Goal: Communication & Community: Ask a question

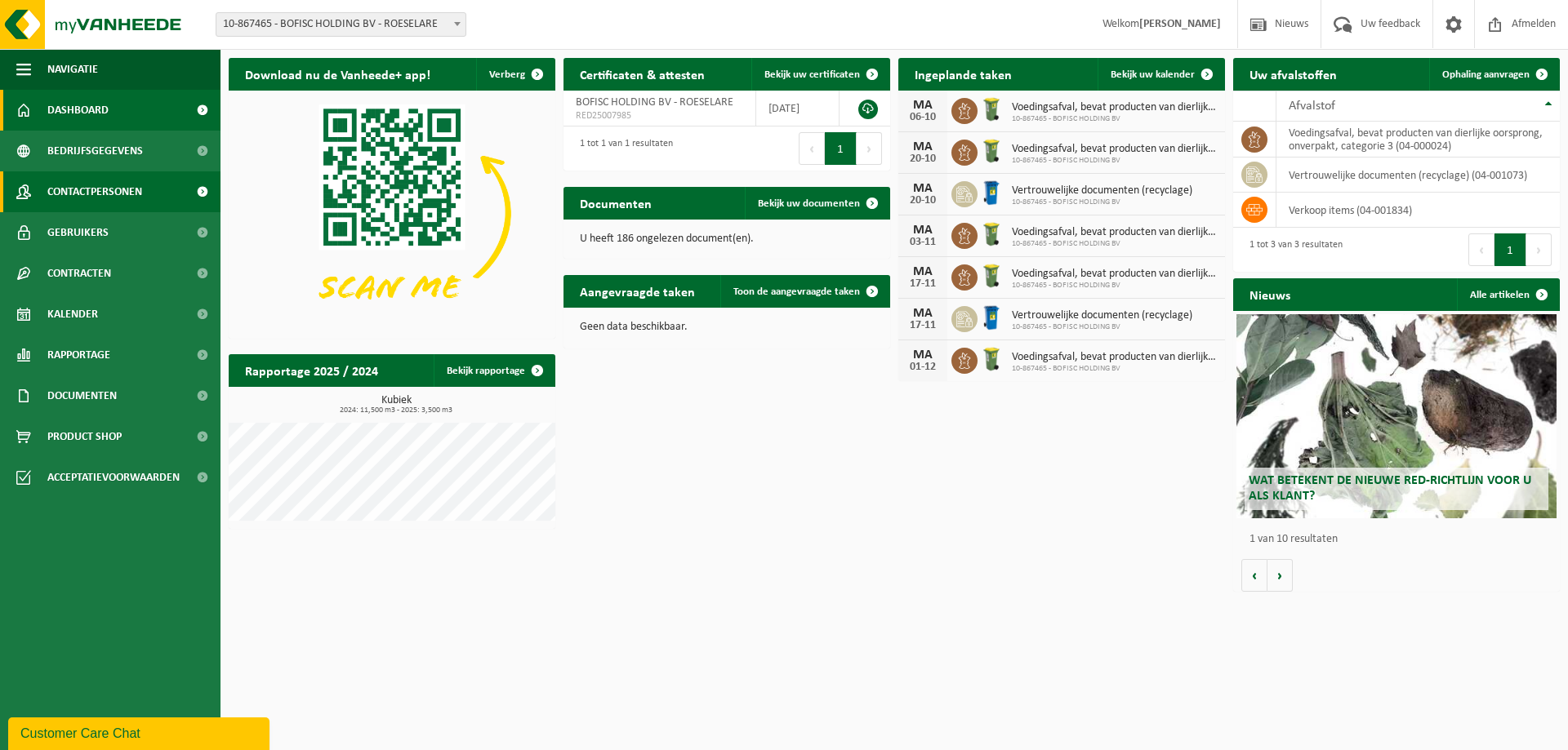
click at [81, 194] on span "Contactpersonen" at bounding box center [94, 192] width 95 height 41
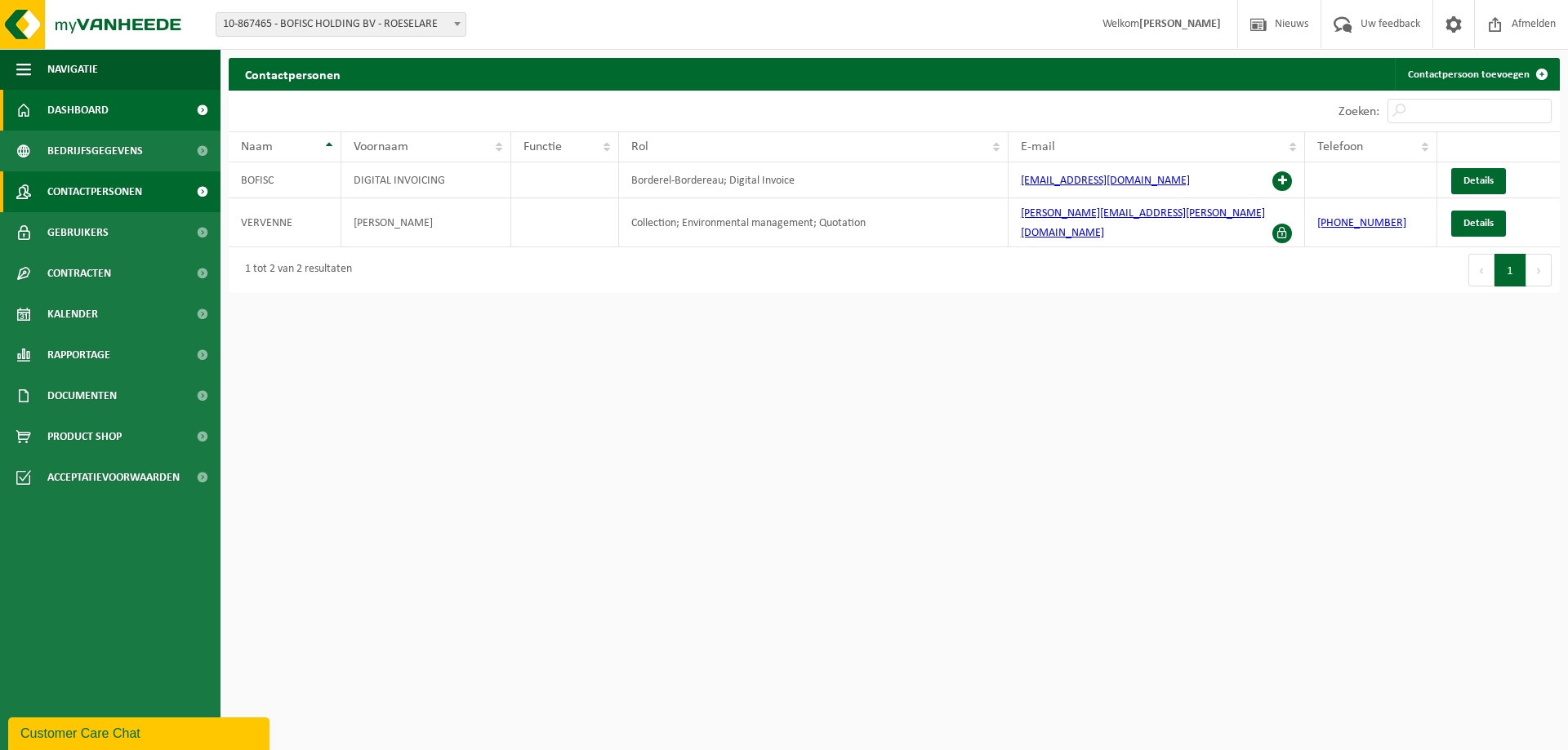
click at [78, 111] on span "Dashboard" at bounding box center [78, 110] width 61 height 41
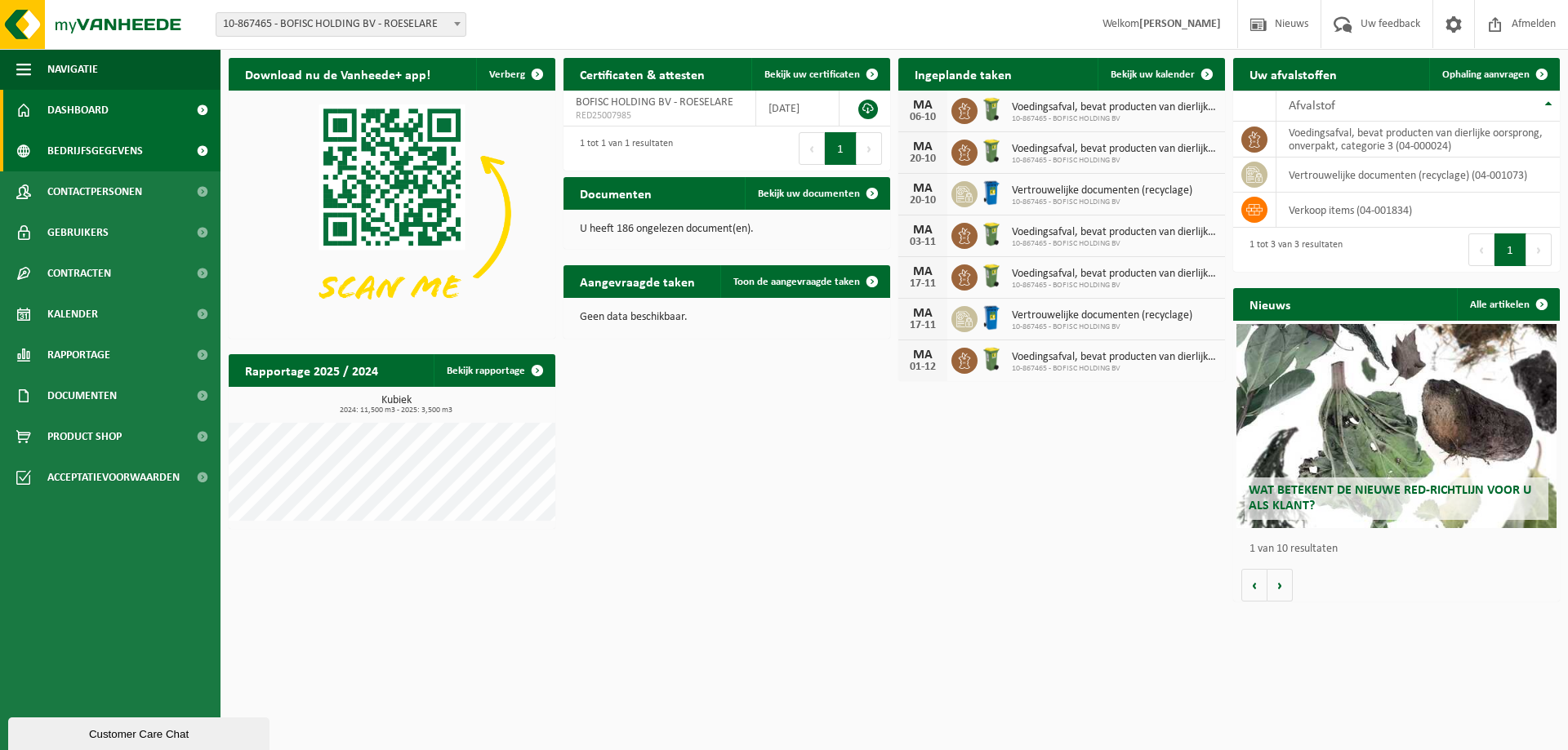
click at [79, 150] on span "Bedrijfsgegevens" at bounding box center [95, 151] width 96 height 41
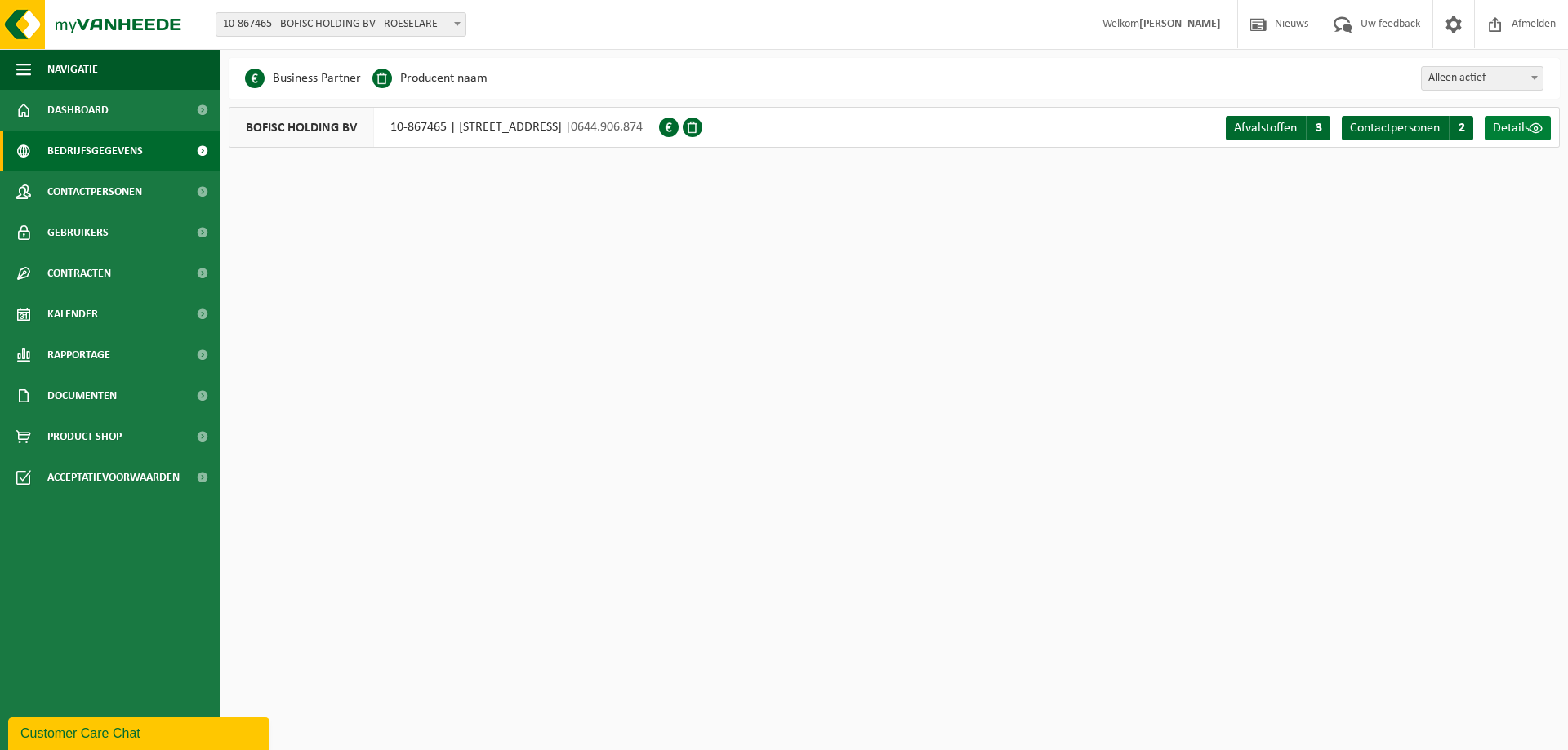
click at [1503, 124] on span "Details" at bounding box center [1511, 128] width 37 height 13
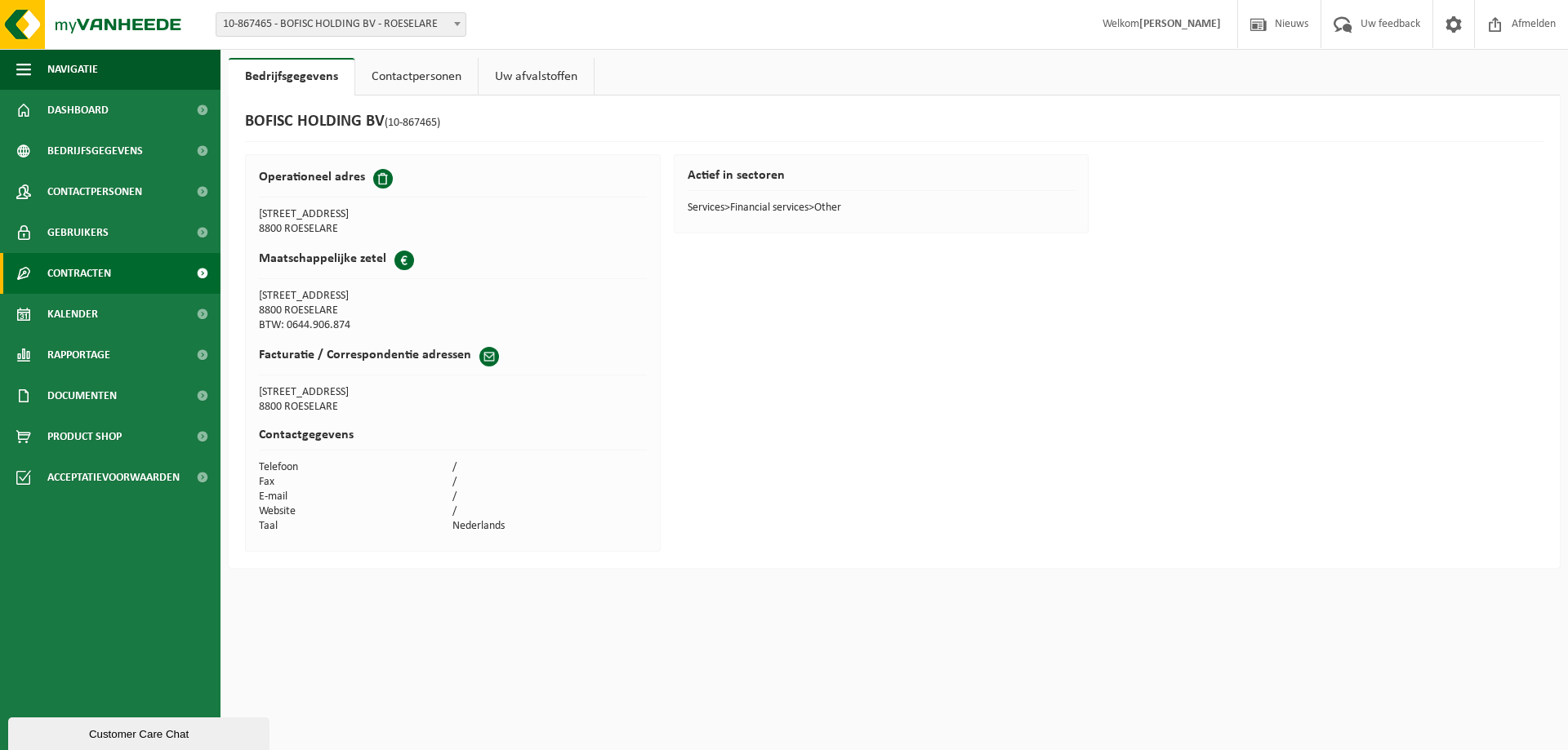
click at [77, 266] on span "Contracten" at bounding box center [78, 274] width 64 height 41
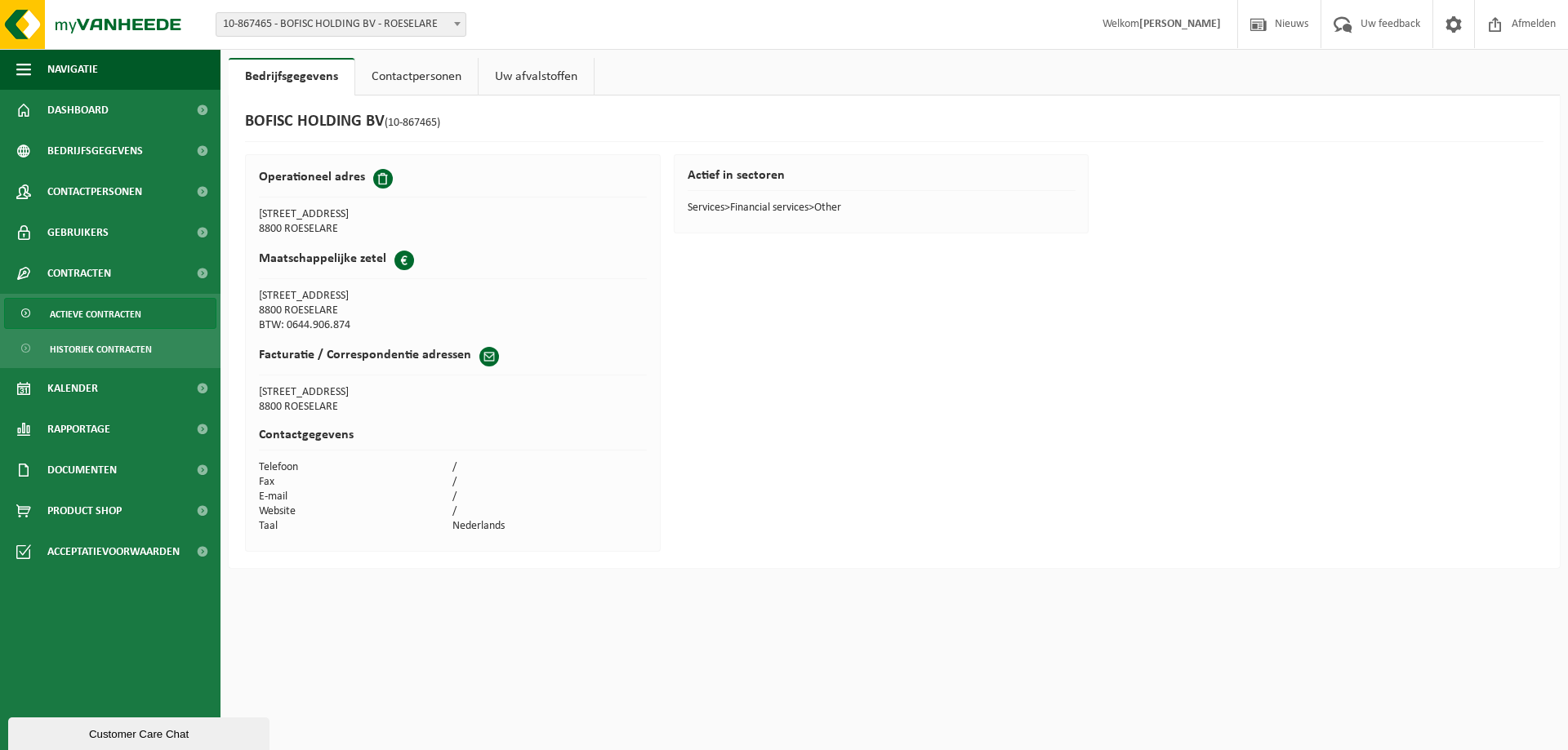
click at [84, 307] on span "Actieve contracten" at bounding box center [95, 314] width 91 height 31
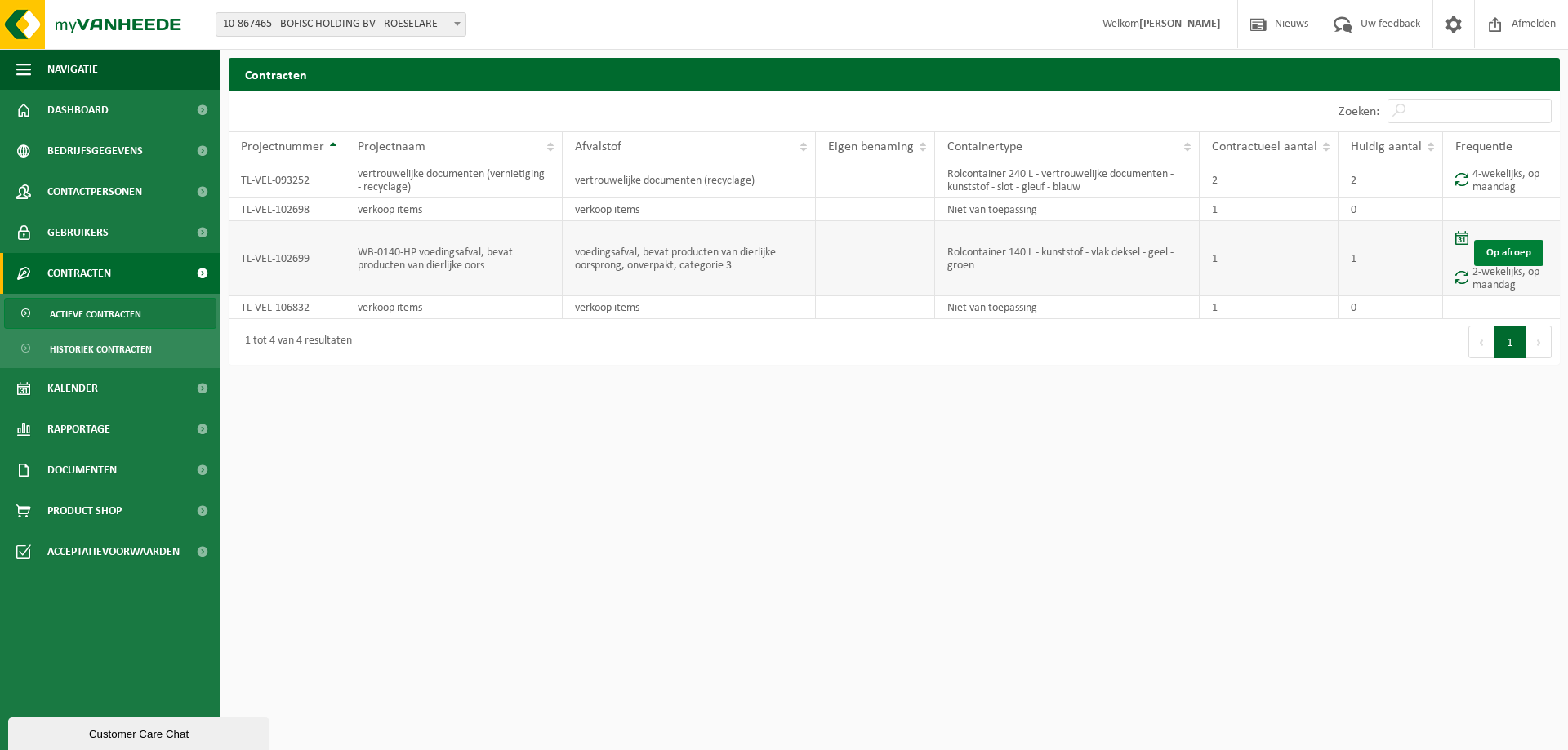
click at [1504, 241] on link "Op afroep" at bounding box center [1509, 253] width 70 height 26
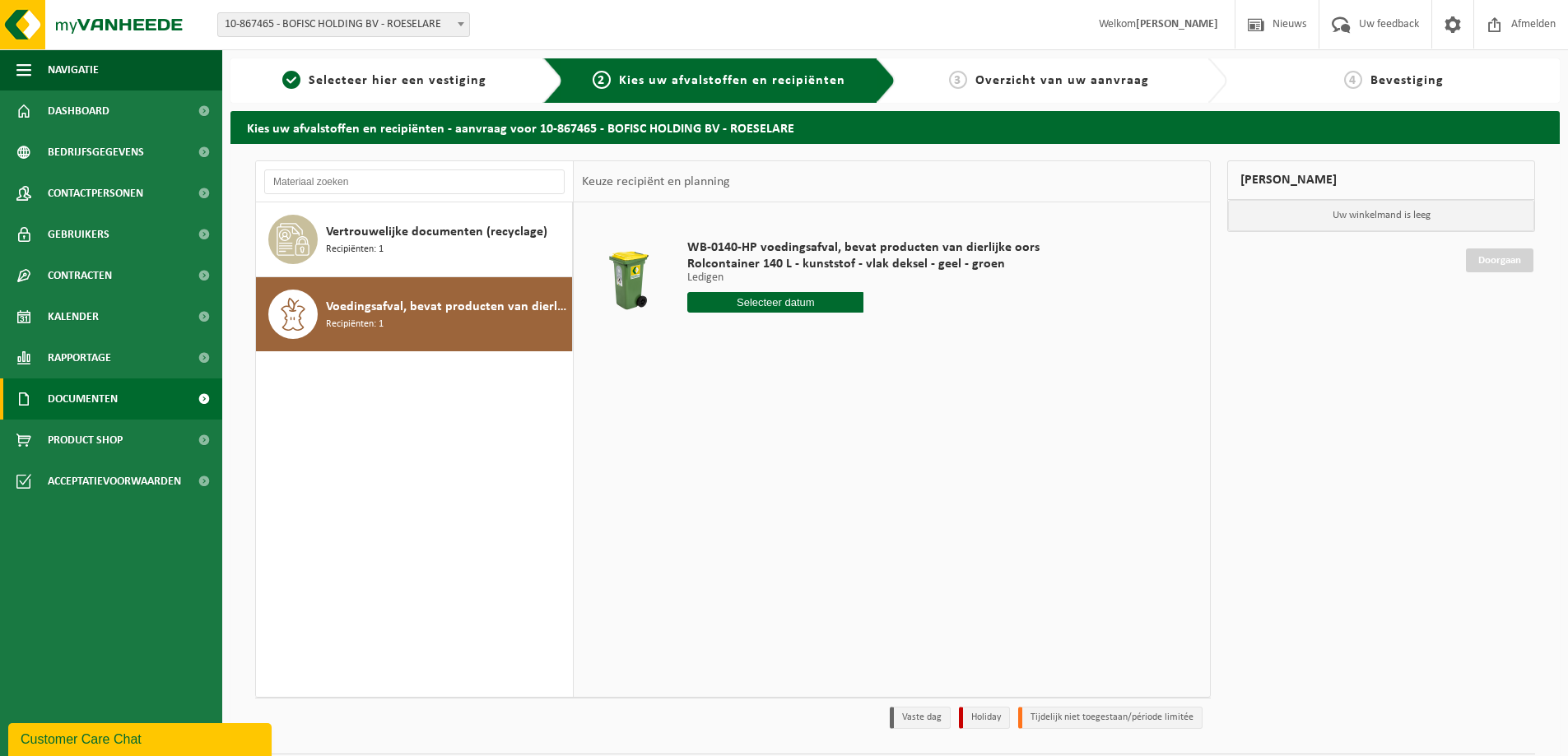
click at [111, 402] on span "Documenten" at bounding box center [83, 399] width 70 height 41
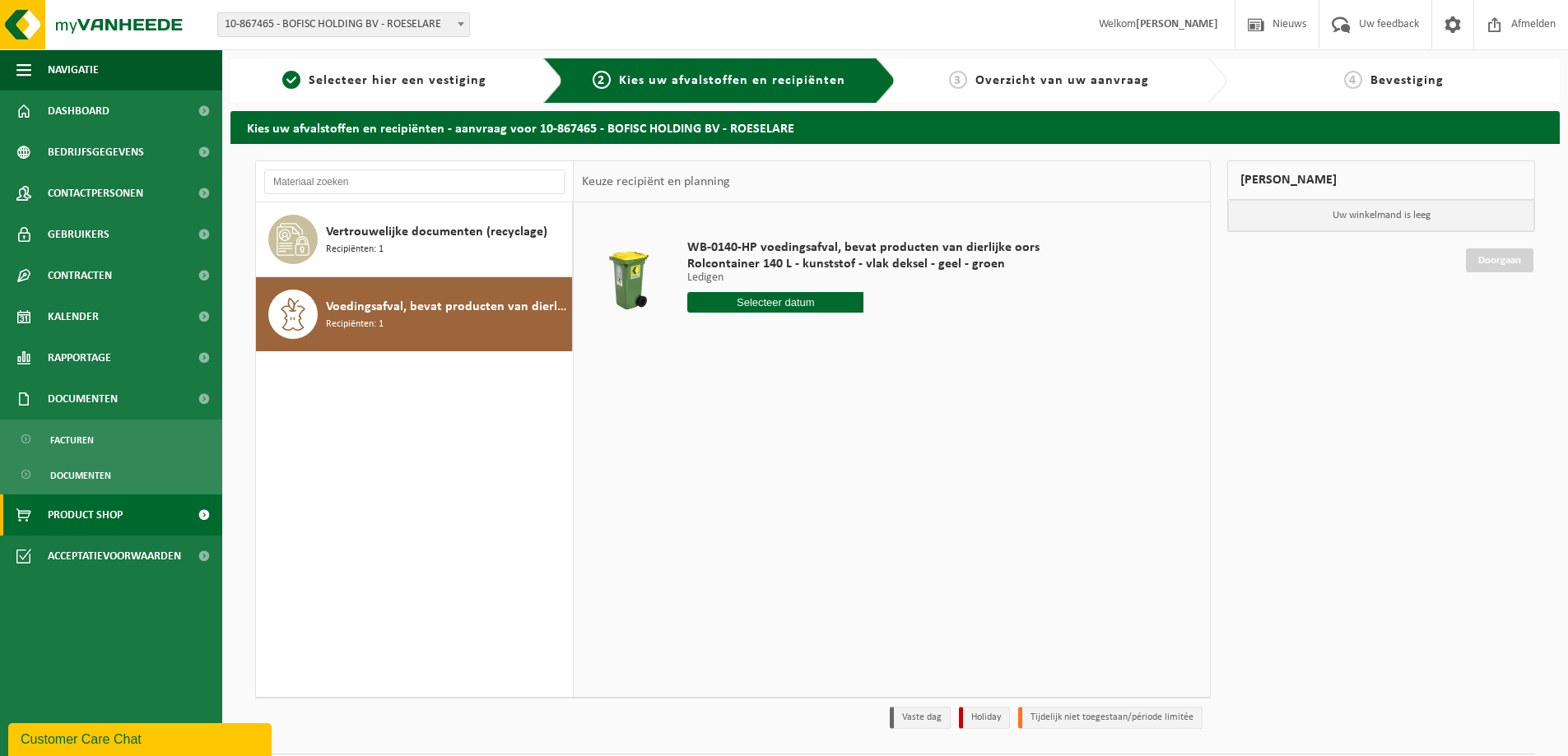
click at [99, 509] on span "Product Shop" at bounding box center [84, 515] width 75 height 41
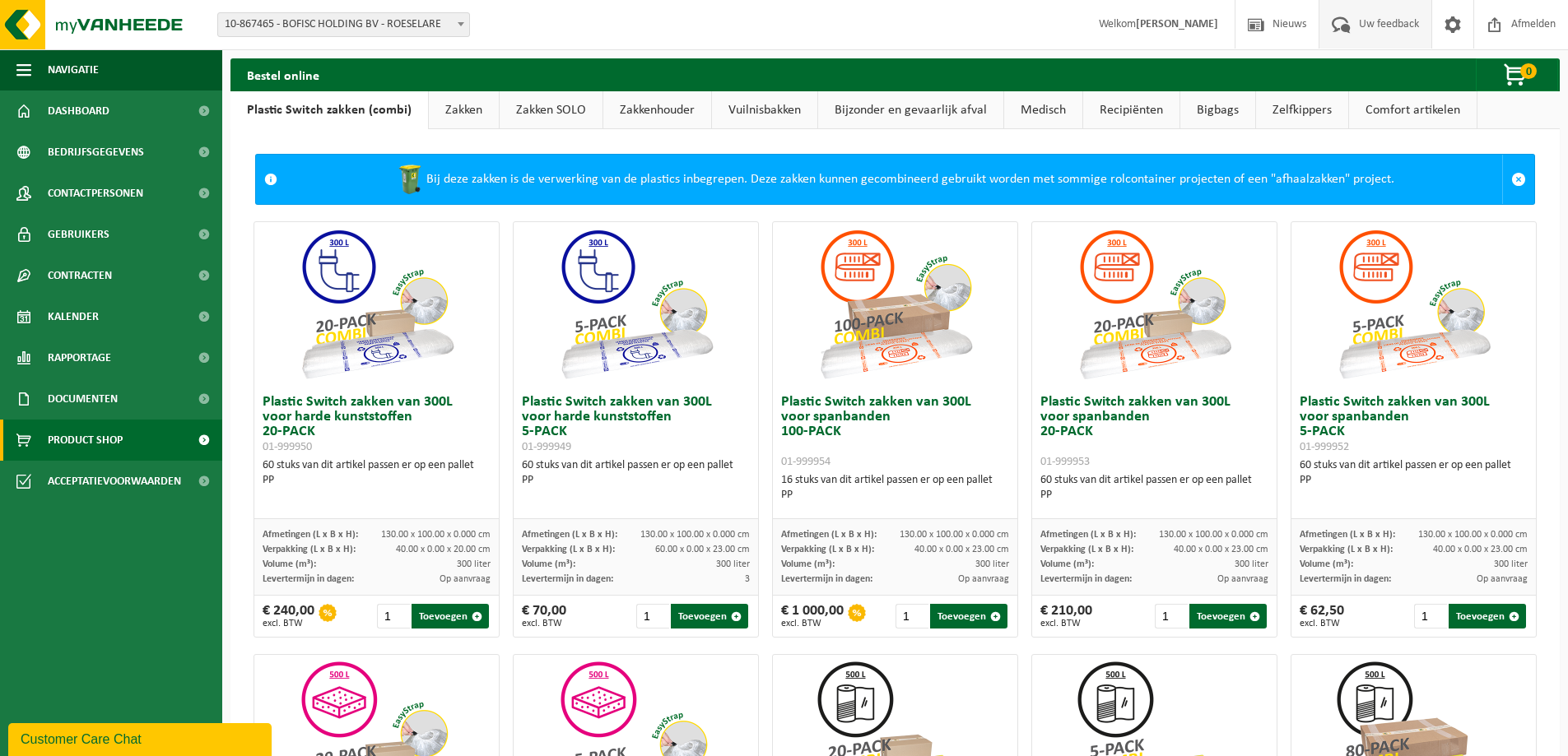
click at [1382, 26] on span "Uw feedback" at bounding box center [1389, 24] width 68 height 48
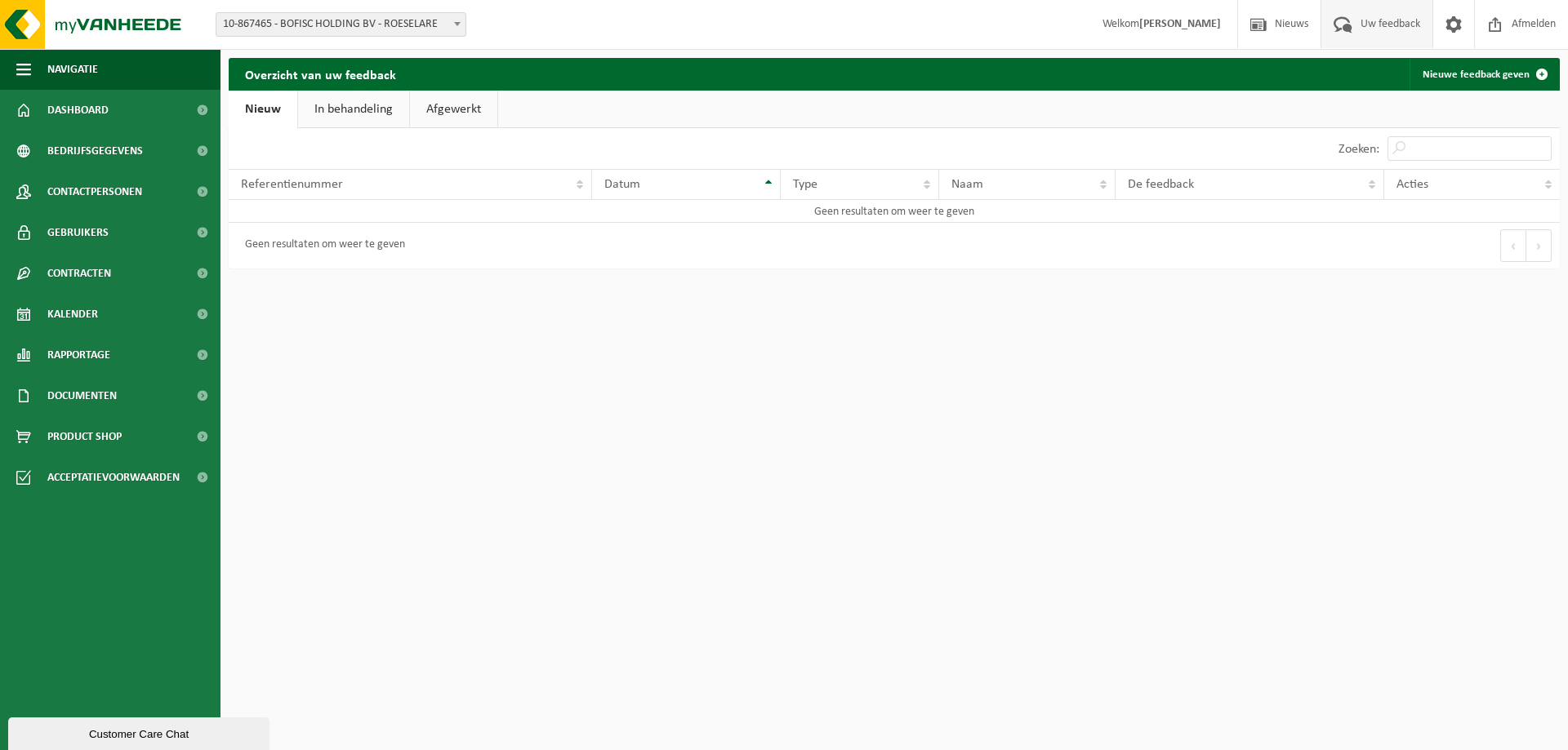
click at [384, 247] on div "Geen resultaten om weer te geven" at bounding box center [321, 246] width 168 height 30
click at [287, 210] on td "Geen resultaten om weer te geven" at bounding box center [894, 212] width 1331 height 23
click at [453, 26] on span at bounding box center [457, 24] width 17 height 21
click at [1272, 20] on span "Nieuws" at bounding box center [1291, 24] width 42 height 48
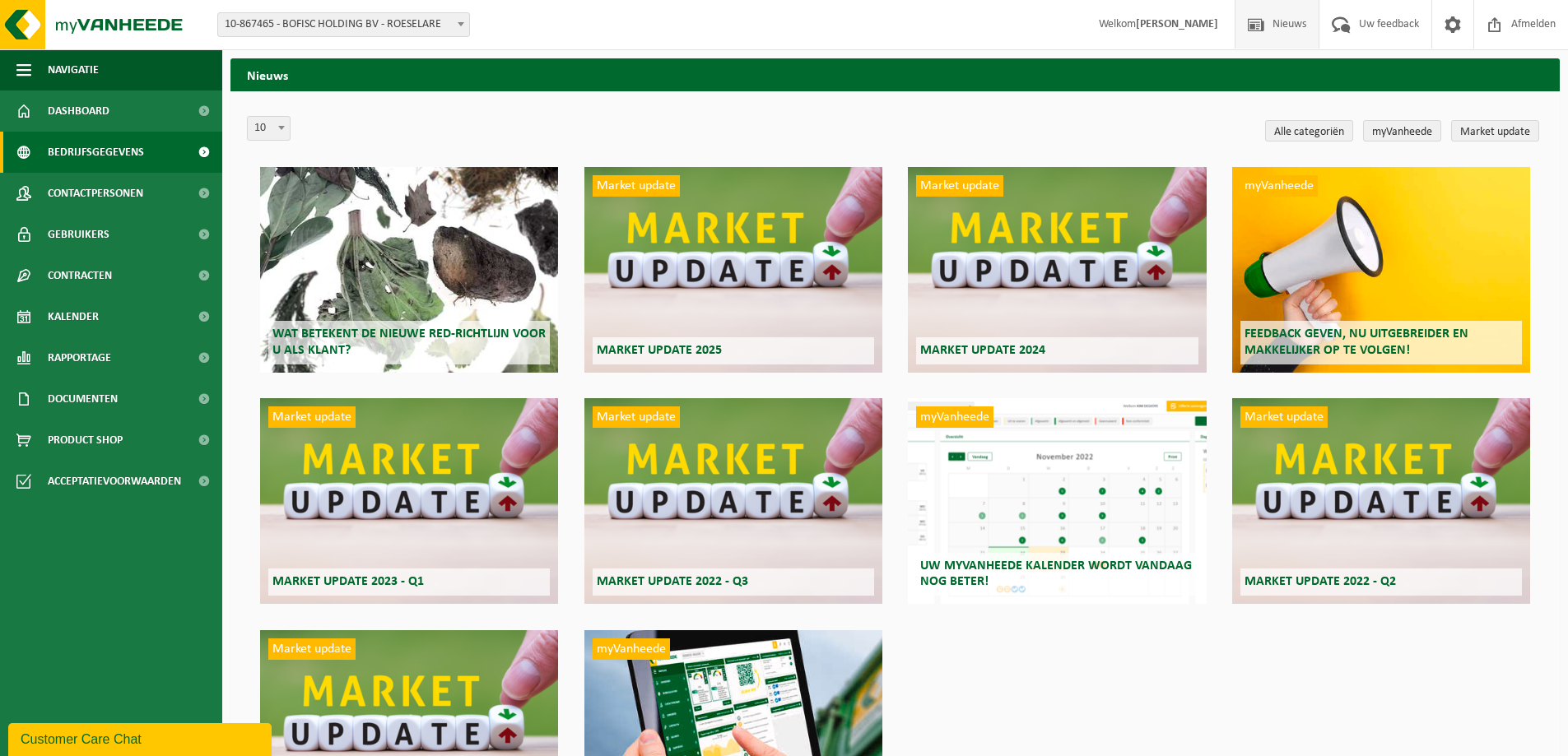
click at [204, 149] on span at bounding box center [204, 152] width 37 height 41
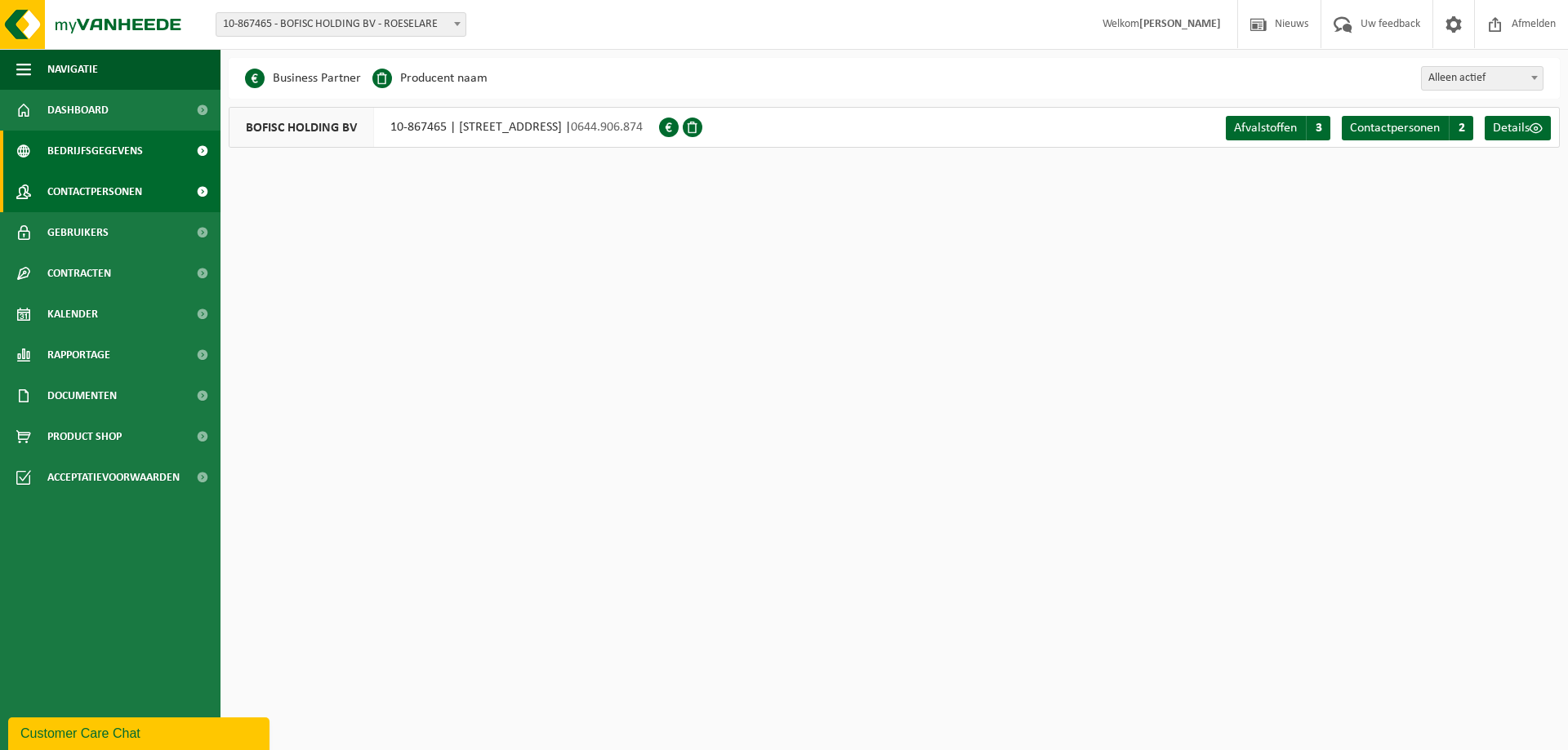
click at [202, 193] on span at bounding box center [202, 192] width 37 height 41
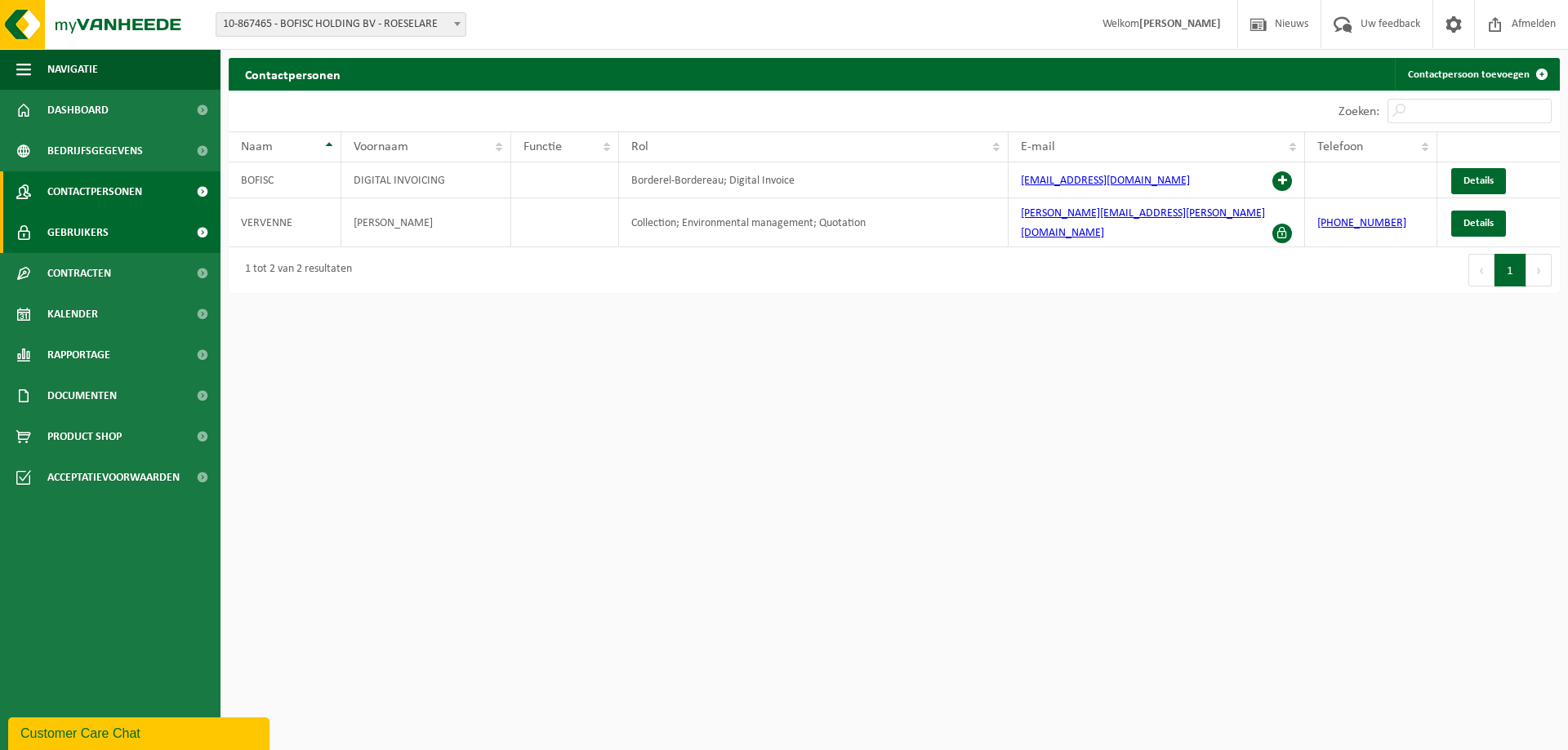
click at [202, 228] on span at bounding box center [202, 233] width 37 height 41
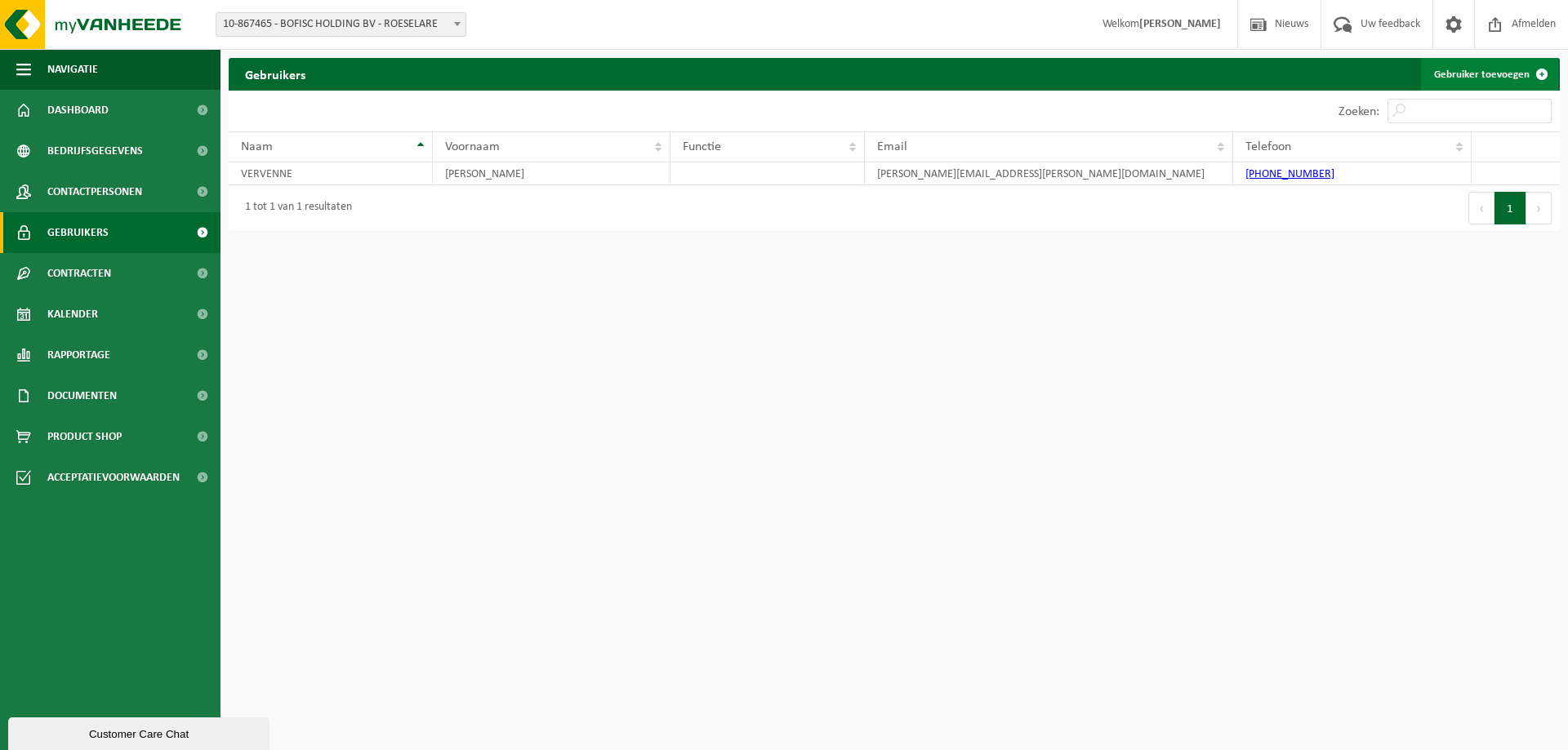
click at [1492, 72] on link "Gebruiker toevoegen" at bounding box center [1489, 74] width 137 height 32
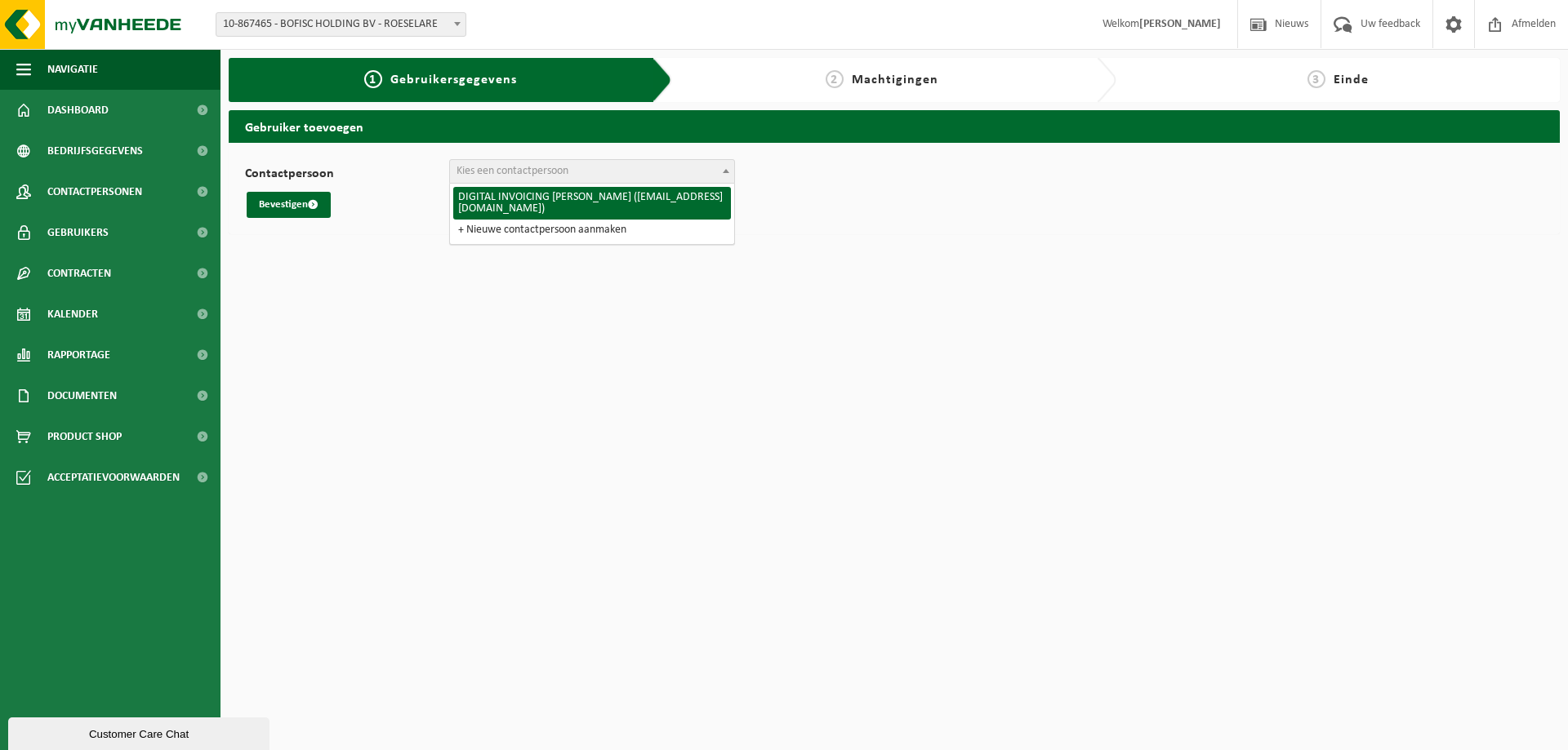
click at [620, 173] on span "Kies een contactpersoon" at bounding box center [591, 172] width 284 height 23
select select "73563"
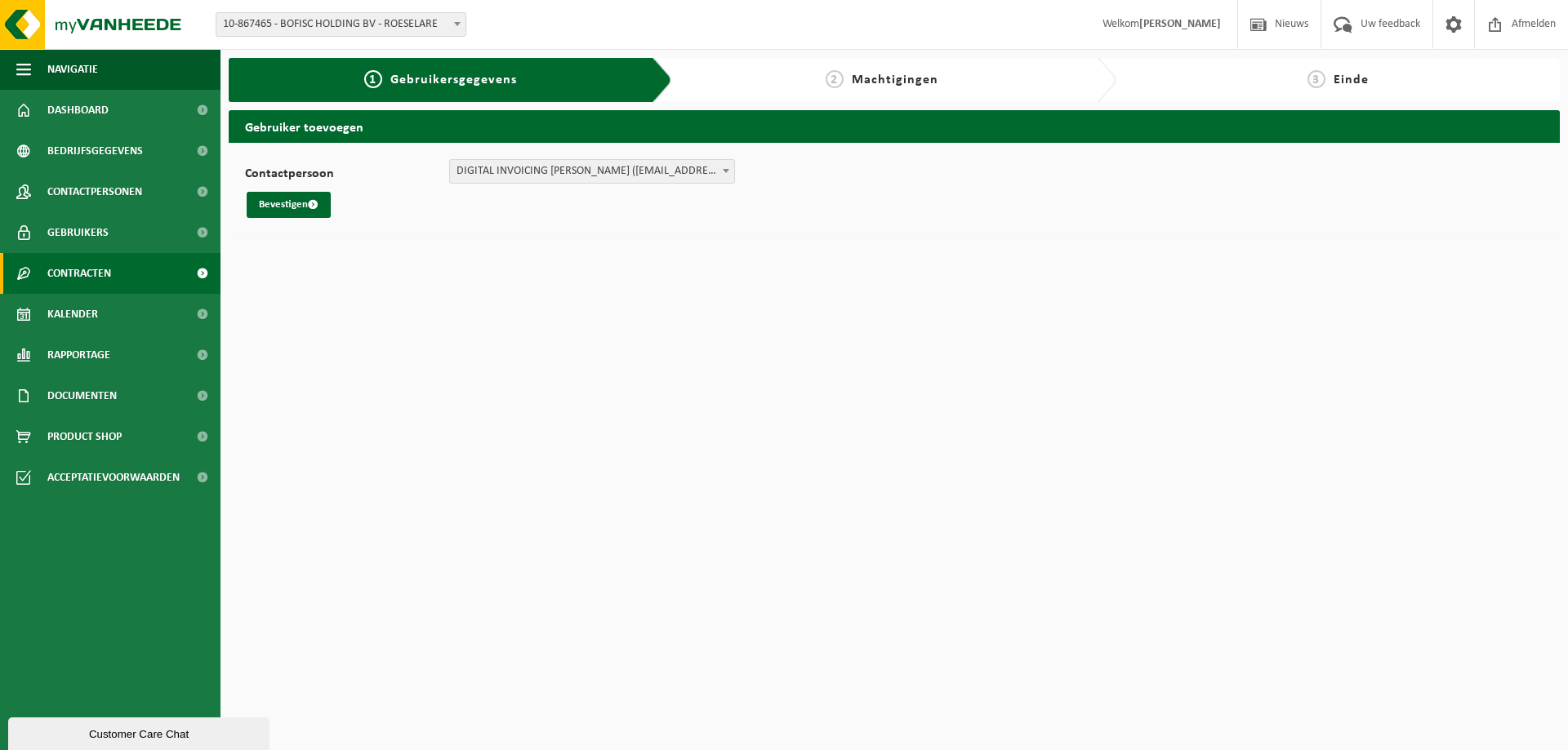
click at [134, 270] on link "Contracten" at bounding box center [110, 274] width 220 height 41
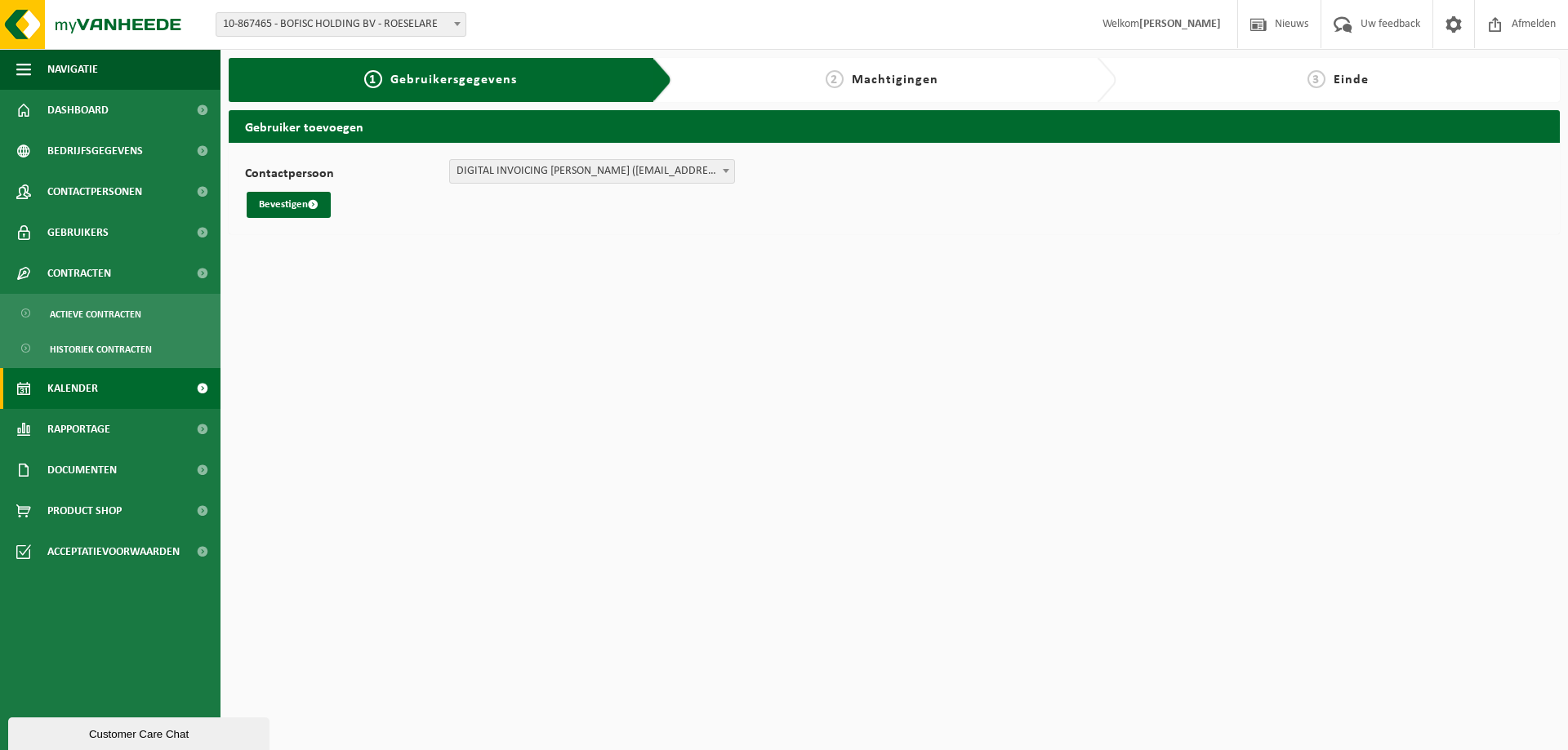
click at [97, 394] on span "Kalender" at bounding box center [72, 389] width 51 height 41
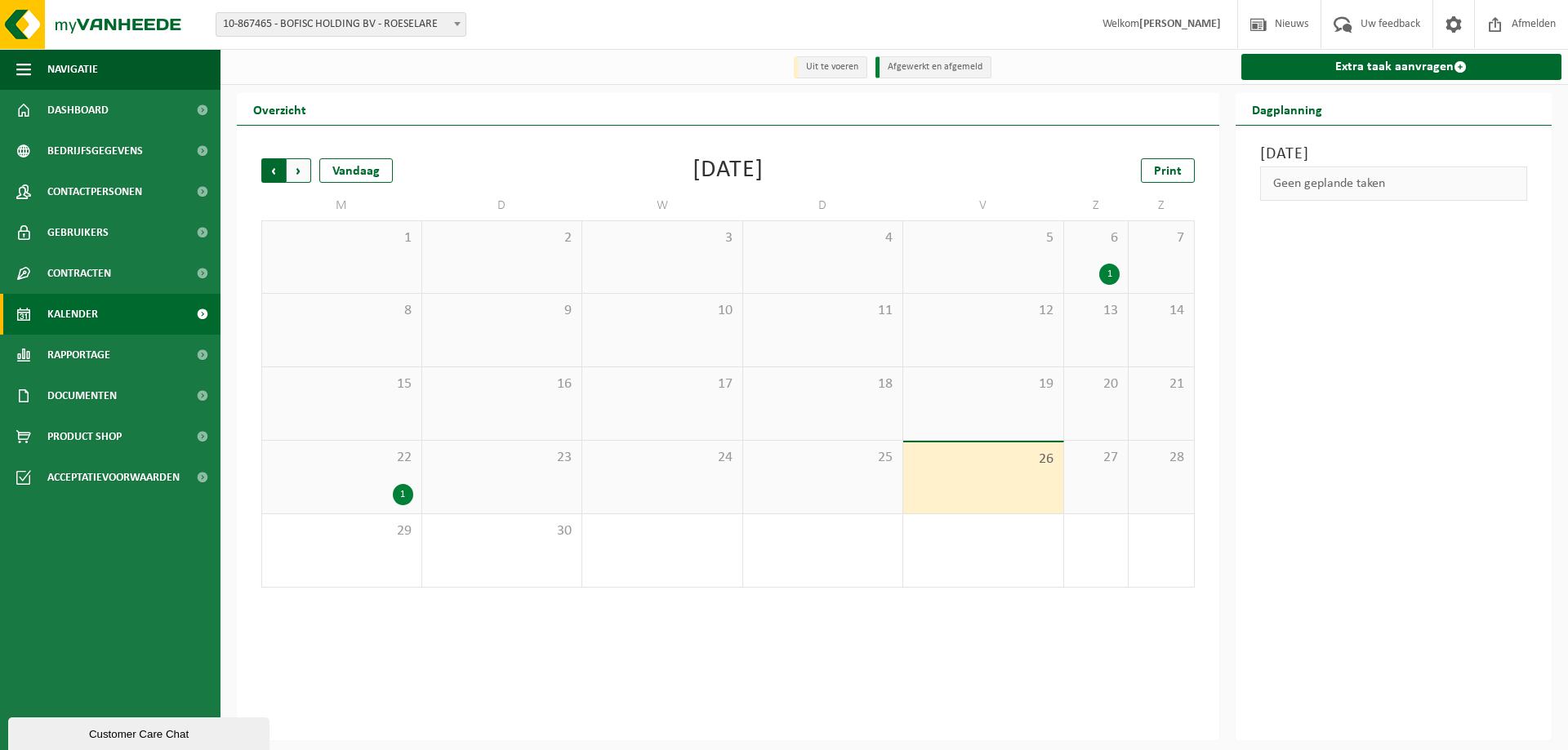
click at [298, 173] on span "Volgende" at bounding box center [299, 171] width 24 height 24
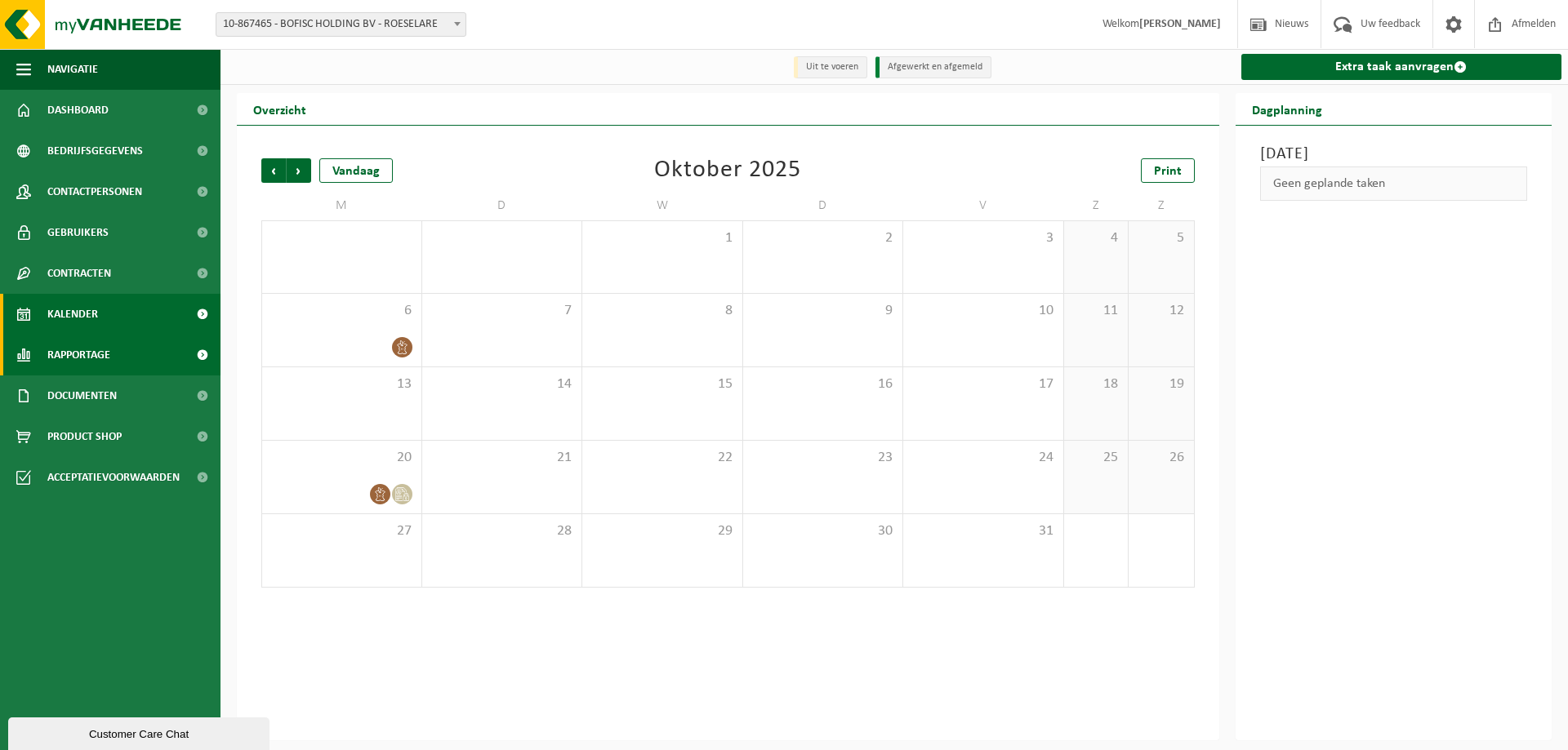
click at [120, 356] on link "Rapportage" at bounding box center [110, 355] width 220 height 41
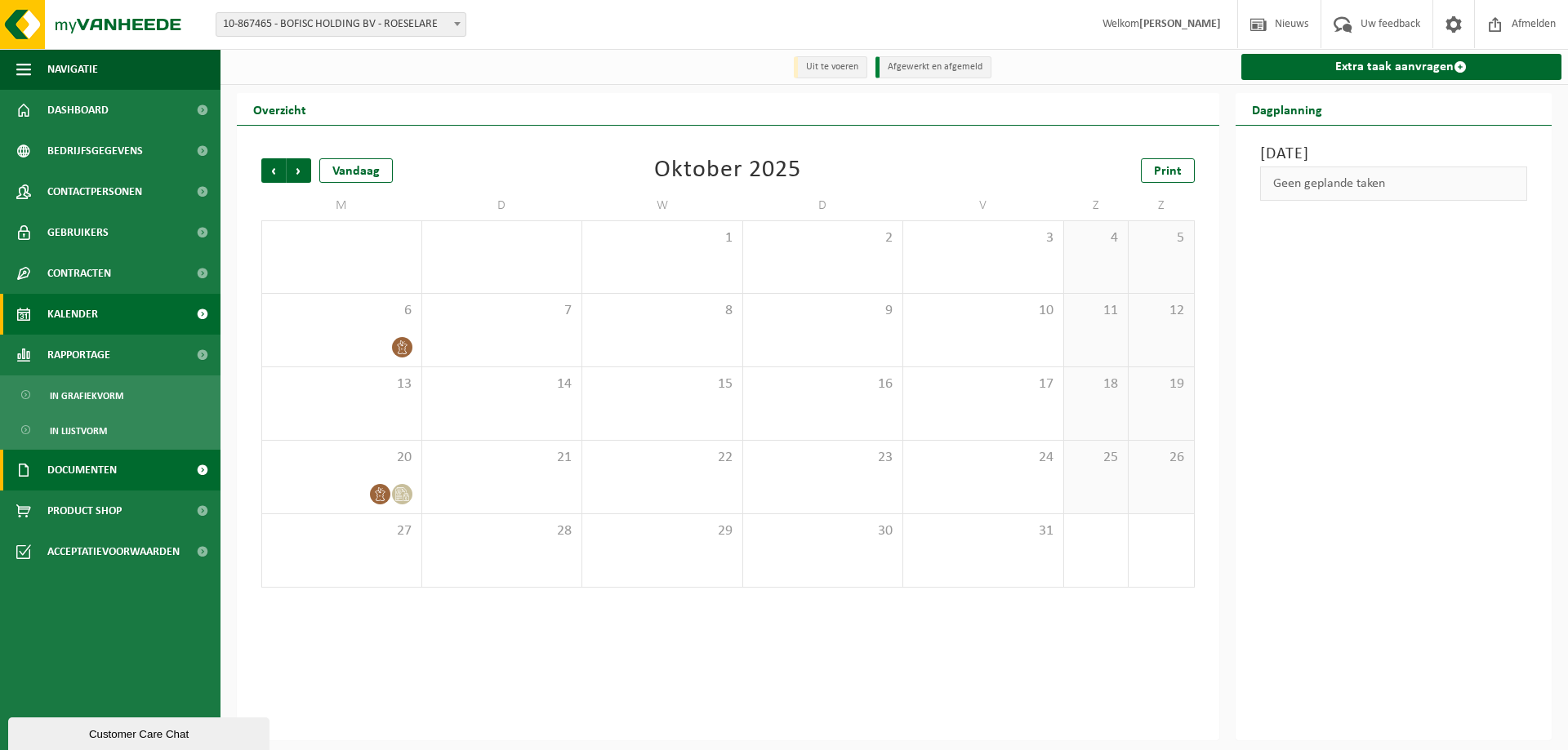
click at [83, 476] on span "Documenten" at bounding box center [82, 470] width 70 height 41
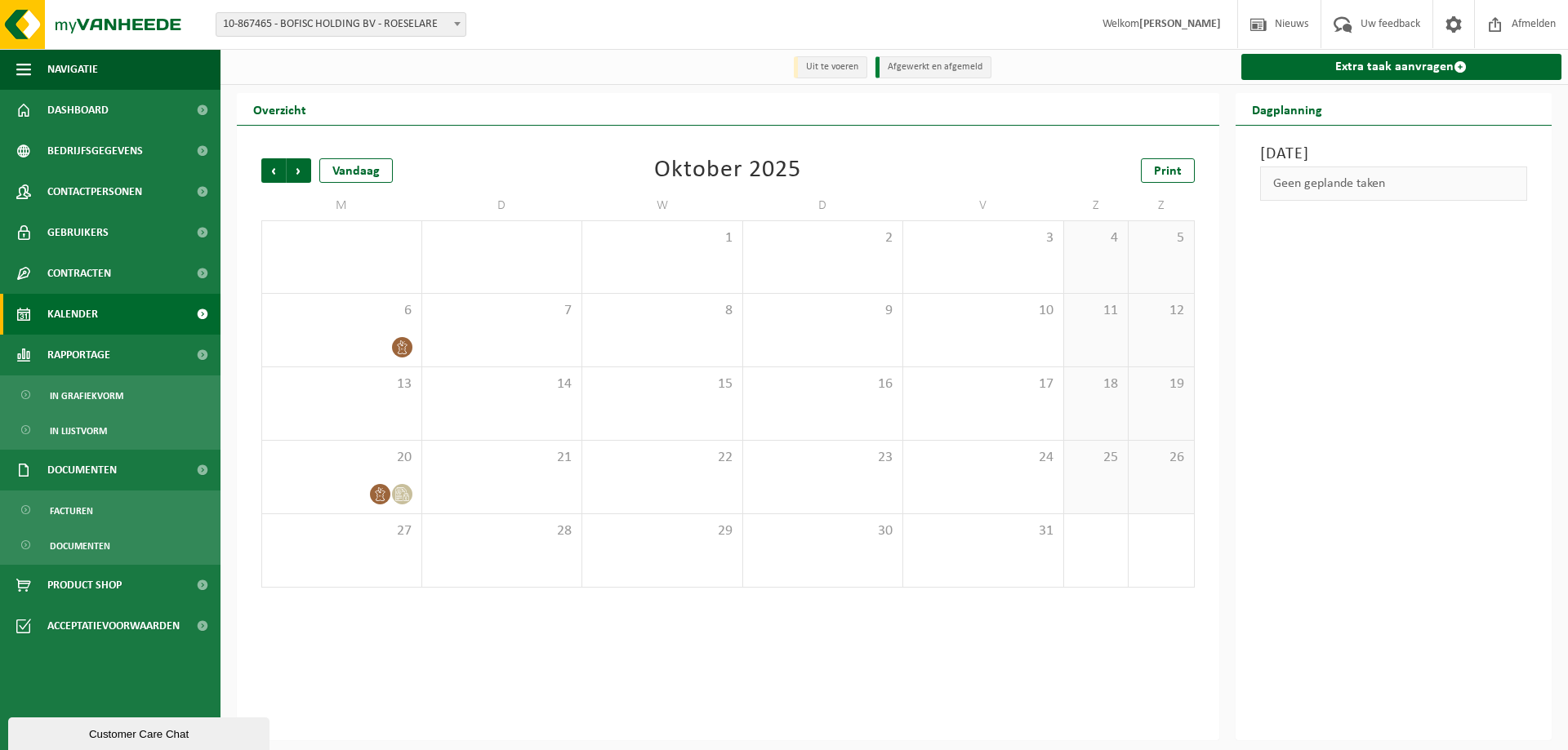
click at [166, 739] on div "Customer Care Chat" at bounding box center [139, 734] width 237 height 12
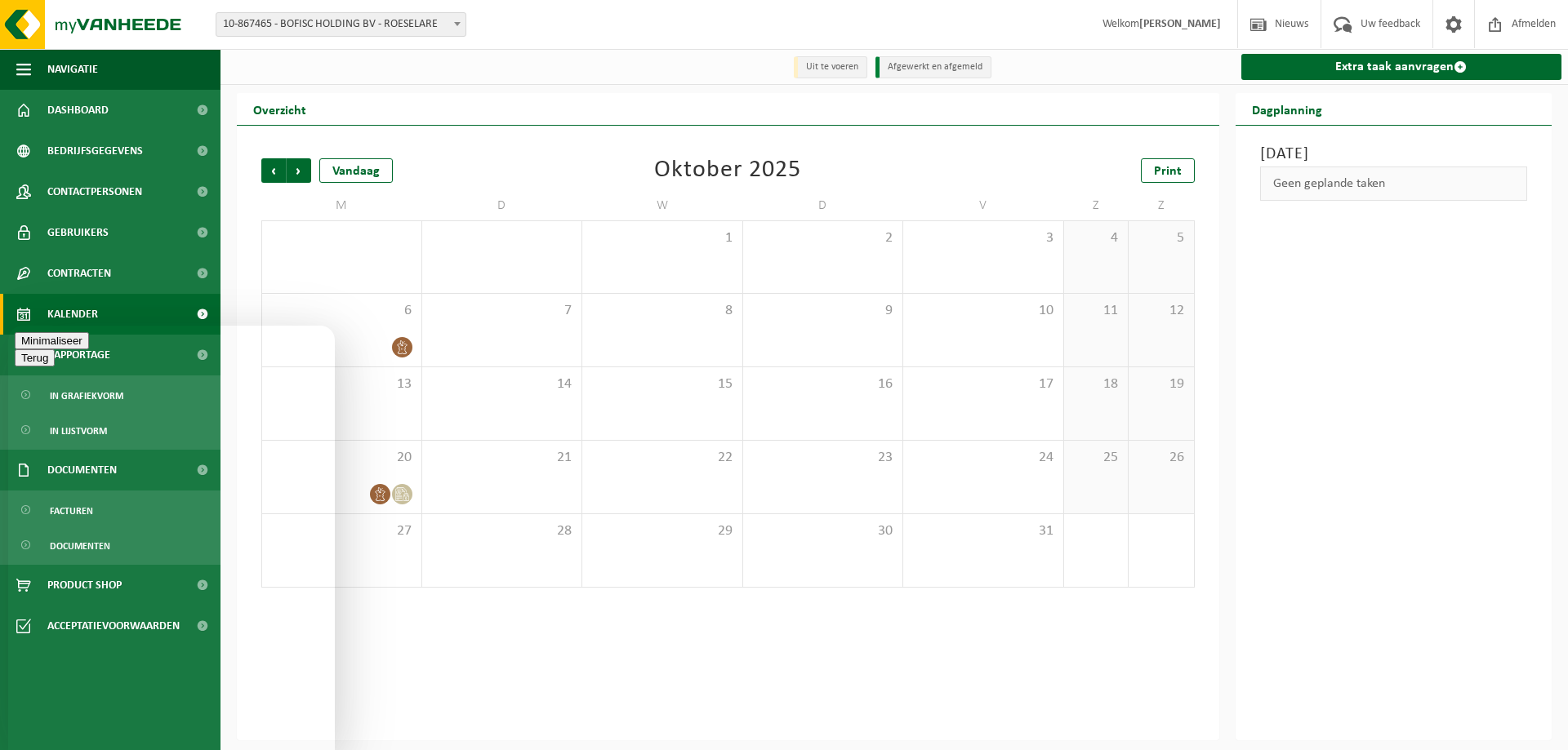
type textarea "Beste, wij zouden graag onze ophaaldag wijzigen mbt onze container voedingsafva…"
type textarea "Daarnaast zou de frequentie voor de container vertrouwelijk papier ook moeten a…"
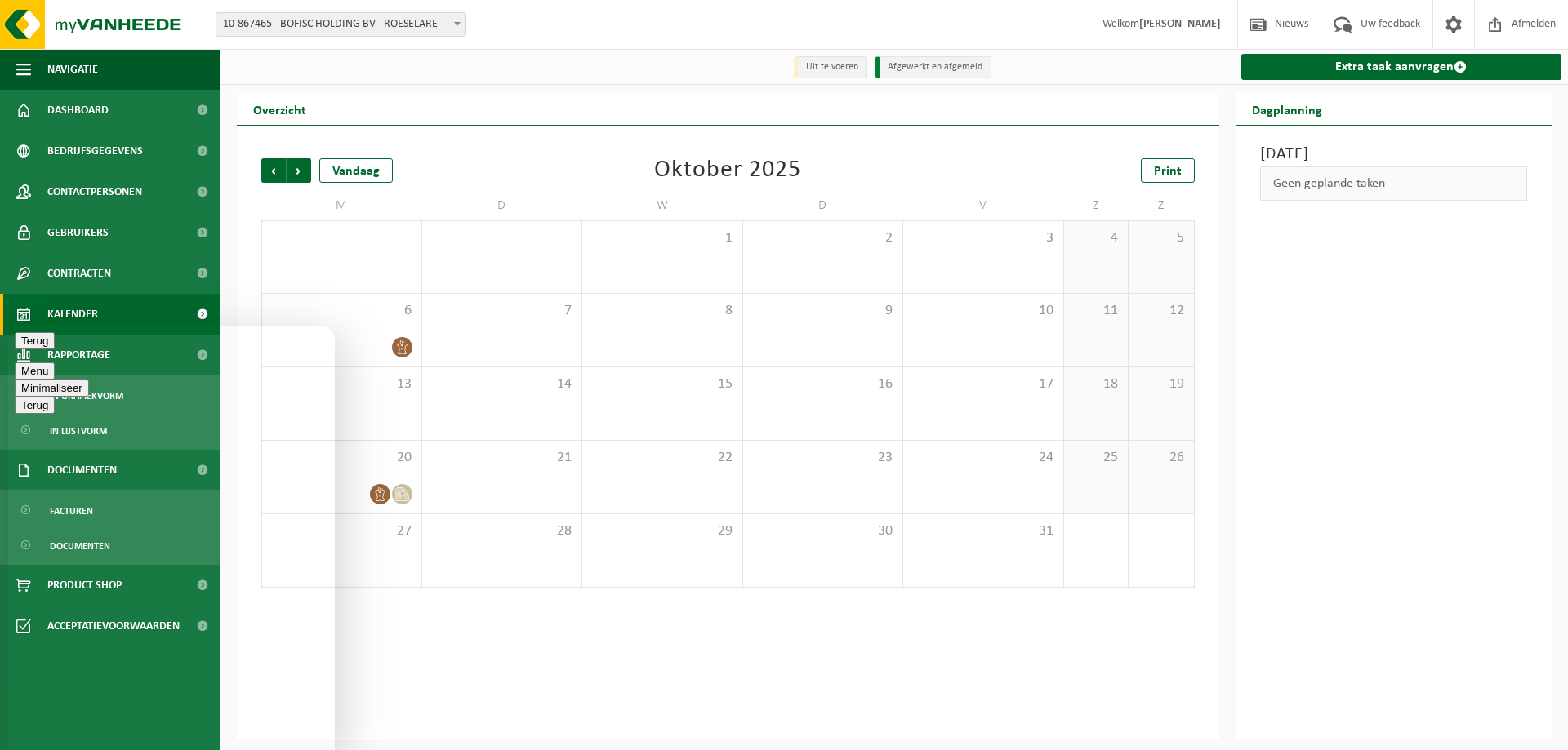
type textarea "Daarnaast zijn ook de facturatiegegevens niet meer correct, op welke manier kan…"
